Goal: Navigation & Orientation: Find specific page/section

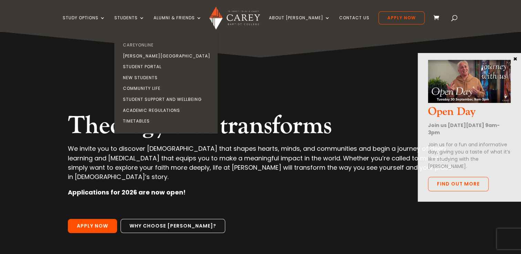
click at [149, 41] on link "CareyOnline" at bounding box center [167, 45] width 103 height 11
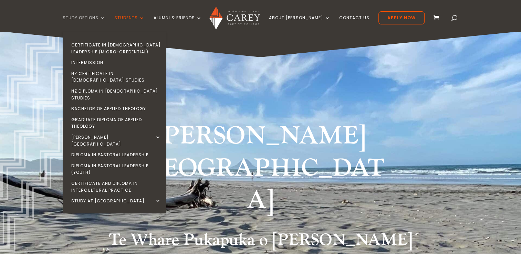
click at [92, 16] on link "Study Options" at bounding box center [84, 24] width 43 height 16
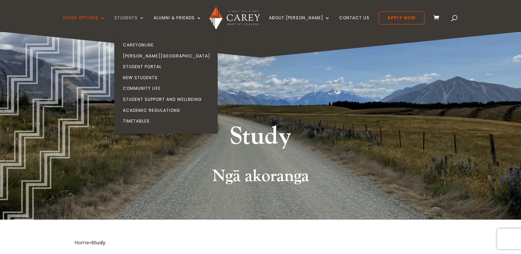
click at [140, 18] on link "Students" at bounding box center [129, 24] width 30 height 16
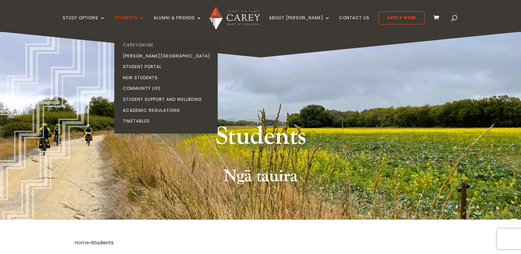
click at [158, 43] on link "CareyOnline" at bounding box center [167, 45] width 103 height 11
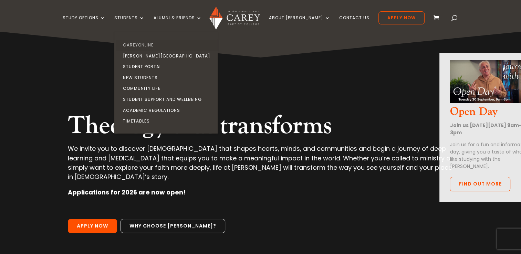
click at [150, 47] on link "CareyOnline" at bounding box center [167, 45] width 103 height 11
